Goal: Task Accomplishment & Management: Complete application form

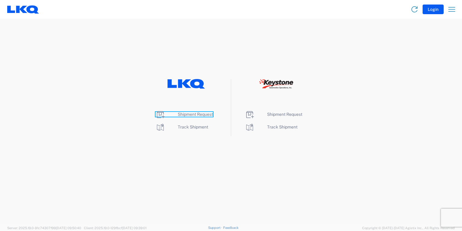
click at [190, 113] on span "Shipment Request" at bounding box center [195, 114] width 35 height 5
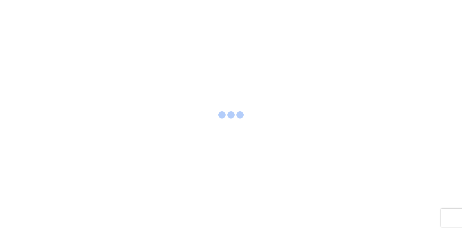
select select "FULL"
select select "LBS"
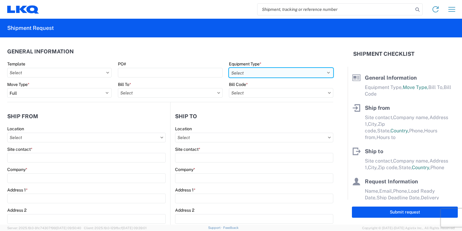
click at [323, 73] on select "Select 53’ Dry Van Flatbed Dropdeck (van) Lowboy (flatbed) Rail" at bounding box center [281, 73] width 104 height 10
select select "STDV"
click at [229, 68] on select "Select 53’ Dry Van Flatbed Dropdeck (van) Lowboy (flatbed) Rail" at bounding box center [281, 73] width 104 height 10
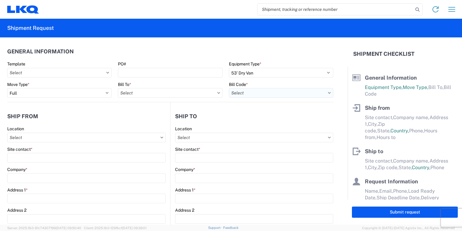
click at [287, 95] on input "text" at bounding box center [281, 93] width 104 height 10
click at [179, 96] on input "text" at bounding box center [170, 93] width 104 height 10
type input "1760"
click at [145, 121] on div "1760 - LKQ Best Core" at bounding box center [170, 120] width 105 height 10
type input "1760 - LKQ Best Core"
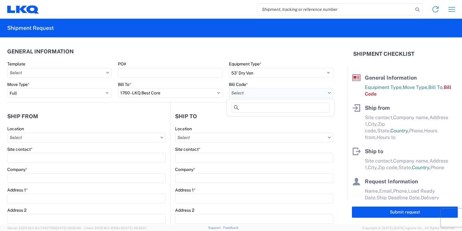
click at [282, 93] on input "text" at bounding box center [281, 93] width 104 height 10
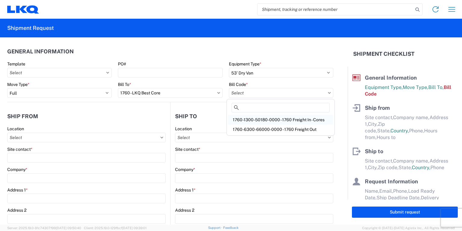
click at [272, 117] on div "1760-1300-50180-0000 - 1760 Freight In - Cores" at bounding box center [280, 120] width 105 height 10
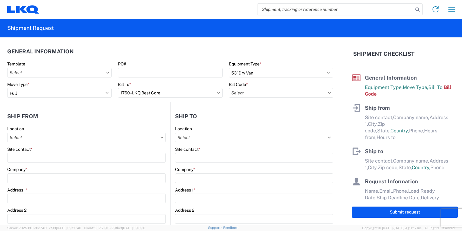
type input "1760-1300-50180-0000 - 1760 Freight In - Cores"
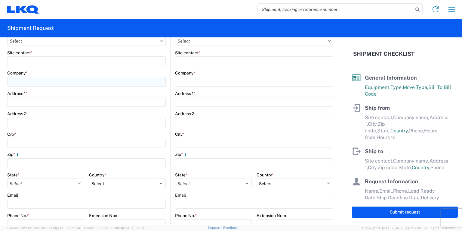
scroll to position [72, 0]
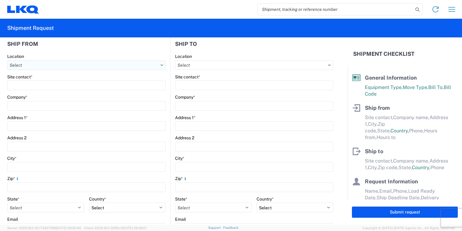
click at [29, 61] on input "text" at bounding box center [86, 65] width 159 height 10
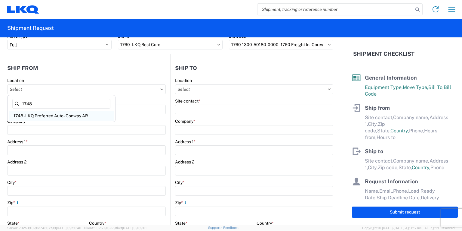
type input "1748"
click at [33, 116] on div "1748 - LKQ Preferred Auto - Conway AR" at bounding box center [61, 116] width 105 height 10
type input "1748 - LKQ Preferred Auto - Conway AR"
type input "LKQ Corporation"
type input "650 Simon Street"
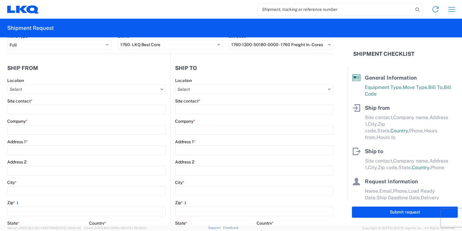
type input "Conway"
type input "72032"
select select "AR"
select select "US"
type input "08:00"
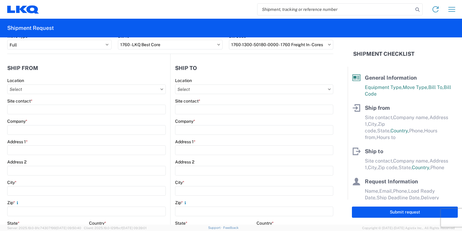
type input "17:00"
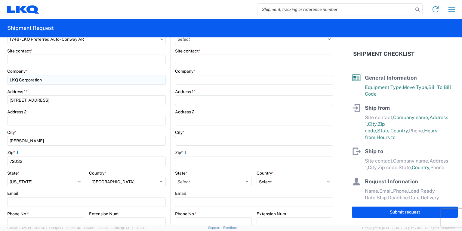
scroll to position [72, 0]
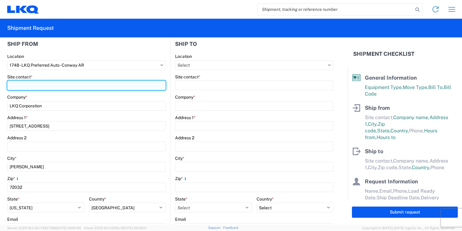
click at [35, 86] on input "Site contact *" at bounding box center [86, 85] width 159 height 10
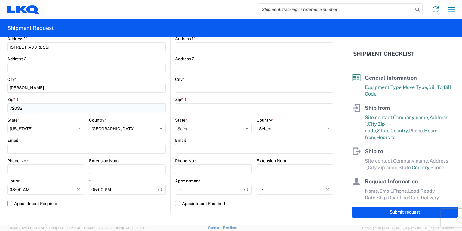
scroll to position [193, 0]
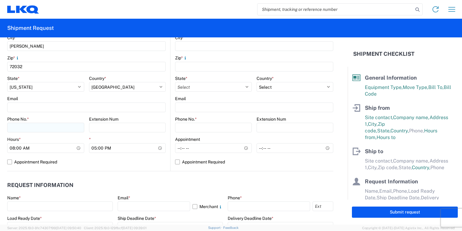
type input "Todd Mace"
click at [29, 123] on input "Phone No. *" at bounding box center [45, 127] width 77 height 10
type input "5013284223"
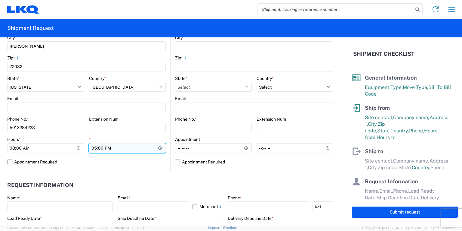
click at [91, 147] on input "17:00" at bounding box center [127, 148] width 77 height 10
type input "16:00"
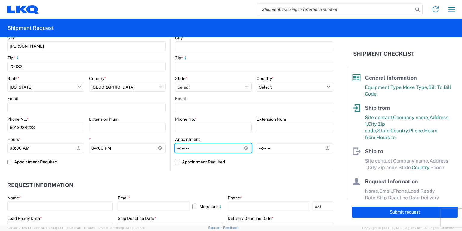
click at [176, 146] on input "Hours *" at bounding box center [213, 148] width 77 height 10
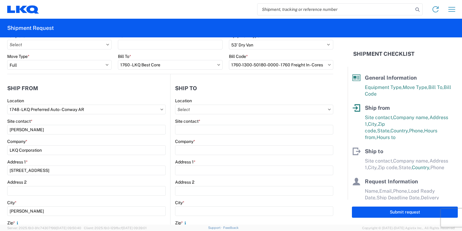
scroll to position [0, 0]
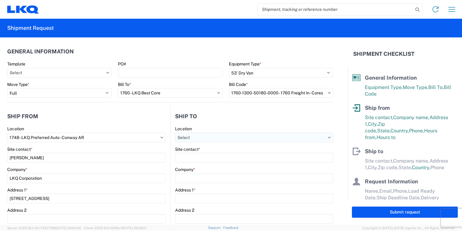
click at [326, 139] on input "text" at bounding box center [254, 137] width 158 height 10
click at [236, 152] on input at bounding box center [227, 152] width 98 height 10
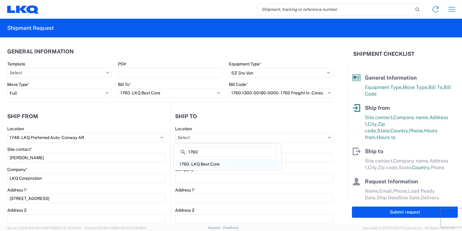
type input "1760"
click at [203, 163] on div "1760 - LKQ Best Core" at bounding box center [227, 164] width 105 height 10
type input "1760 - LKQ Best Core"
type input "LKQ Corporation"
type input "1710 W Mount Houston Rd"
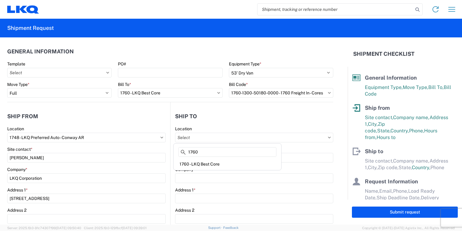
type input "Houston"
type input "77038"
select select "US"
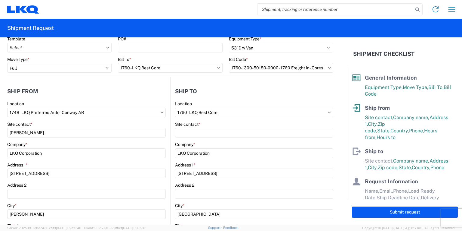
scroll to position [72, 0]
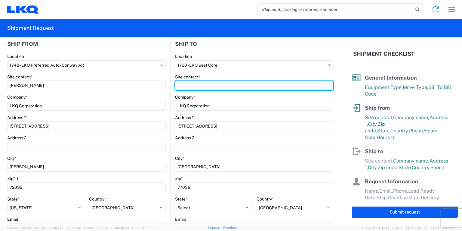
click at [191, 86] on input "Site contact *" at bounding box center [254, 85] width 158 height 10
type input "Chris Millwee"
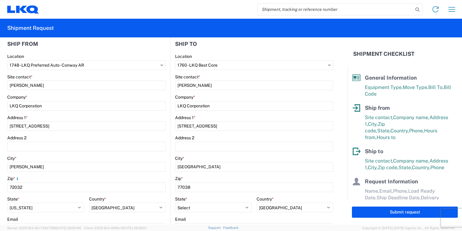
click at [343, 114] on form "General Information Template PO# Equipment Type * Select 53’ Dry Van Flatbed Dr…" at bounding box center [174, 130] width 348 height 187
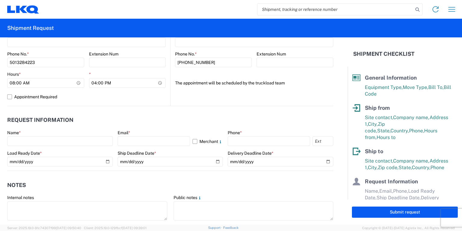
scroll to position [265, 0]
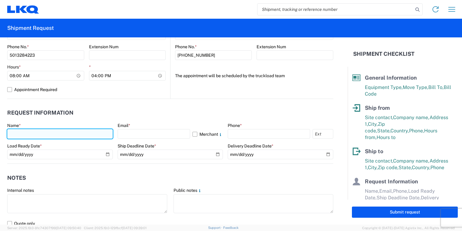
click at [18, 132] on input "text" at bounding box center [60, 134] width 106 height 10
type input "Todd Mace"
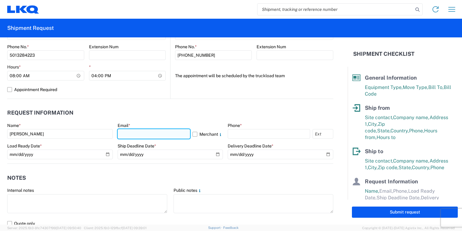
click at [129, 136] on input "text" at bounding box center [154, 134] width 73 height 10
type input "tmace@lkqcorp.com"
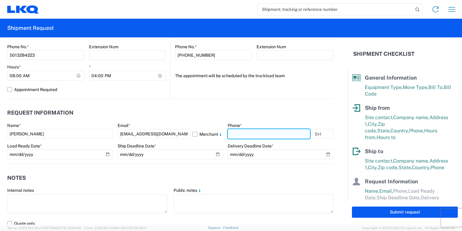
click at [251, 134] on input "text" at bounding box center [269, 134] width 82 height 10
type input "5013284223"
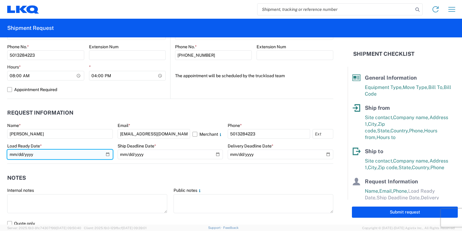
click at [106, 155] on input "date" at bounding box center [60, 154] width 106 height 10
type input "2025-09-18"
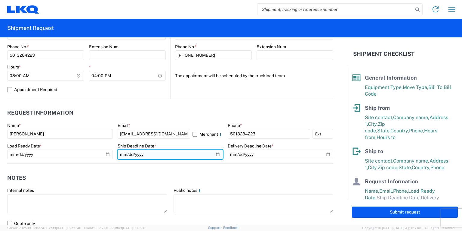
click at [216, 154] on input "date" at bounding box center [171, 154] width 106 height 10
type input "2025-09-24"
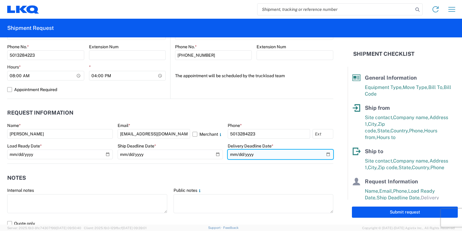
click at [323, 152] on input "date" at bounding box center [281, 154] width 106 height 10
type input "2025-09-25"
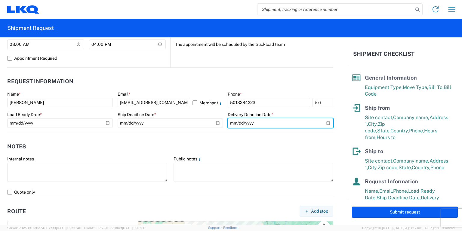
scroll to position [289, 0]
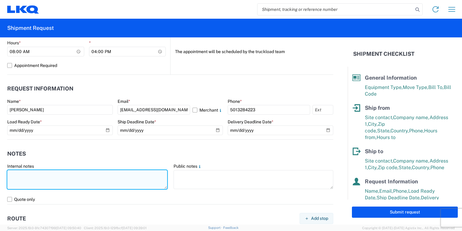
click at [22, 180] on textarea at bounding box center [87, 179] width 160 height 19
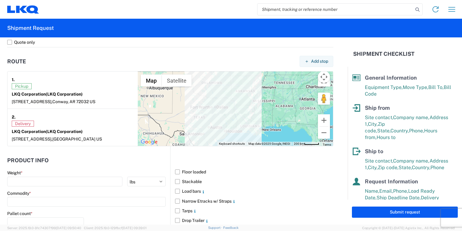
scroll to position [451, 0]
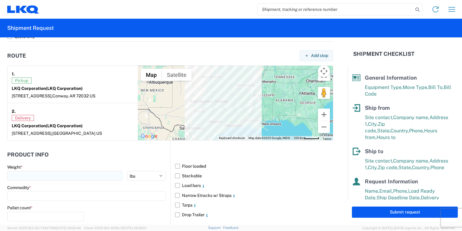
type textarea "open dock,8am-4pm,Mon-Fri"
click at [23, 175] on input "number" at bounding box center [64, 176] width 115 height 10
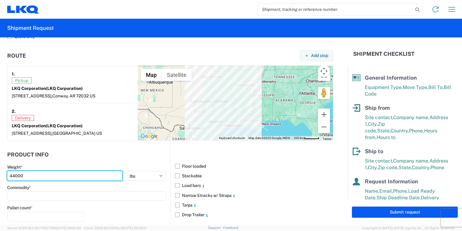
type input "44000"
click at [147, 185] on div "Commodity *" at bounding box center [86, 187] width 159 height 5
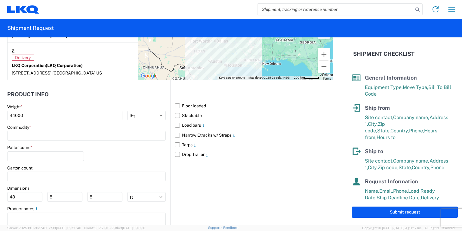
scroll to position [534, 0]
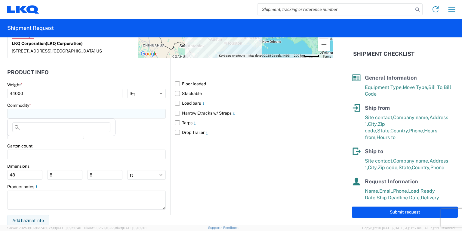
click at [16, 114] on input at bounding box center [86, 114] width 159 height 10
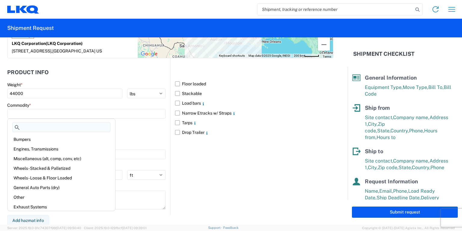
click at [33, 127] on input at bounding box center [61, 127] width 98 height 10
click at [33, 159] on div "Miscellaneous (alt, comp, conv, etc)" at bounding box center [61, 159] width 105 height 10
type input "Miscellaneous (alt, comp, conv, etc)"
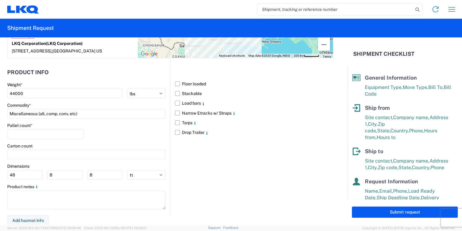
click at [21, 138] on agx-form-control-wrapper-v2 "Pallet count *" at bounding box center [45, 132] width 77 height 20
click at [20, 134] on input "number" at bounding box center [45, 134] width 77 height 10
type input "24"
click at [133, 141] on div "Pallet count * 24" at bounding box center [86, 132] width 159 height 20
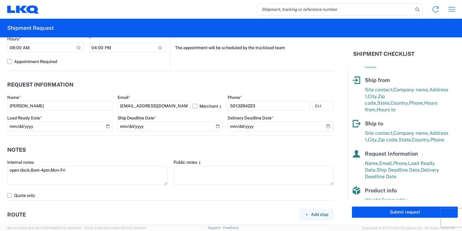
scroll to position [68, 0]
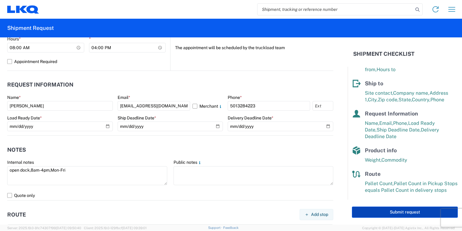
click at [396, 211] on button "Submit request" at bounding box center [405, 211] width 106 height 11
select select "US"
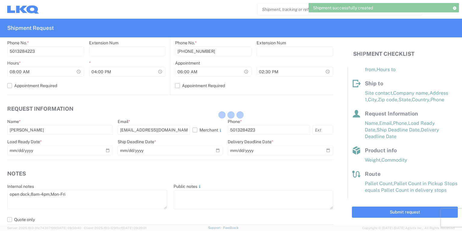
scroll to position [67, 0]
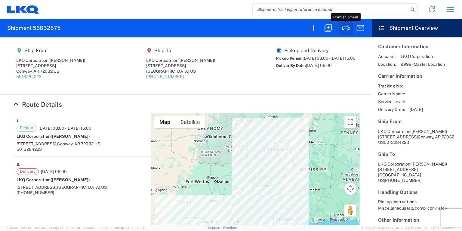
click at [347, 29] on icon "button" at bounding box center [346, 28] width 10 height 10
